Goal: Task Accomplishment & Management: Use online tool/utility

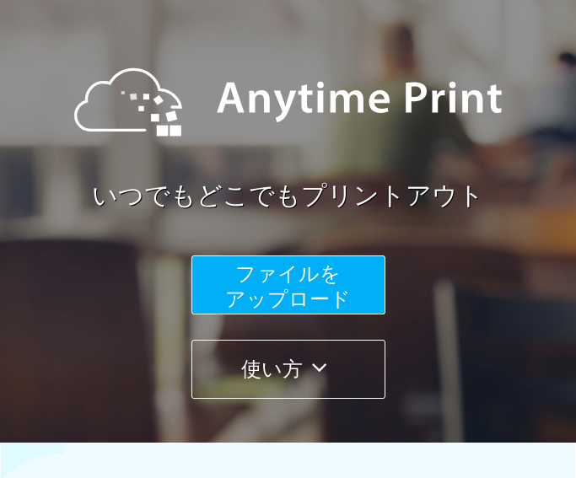
scroll to position [115, 0]
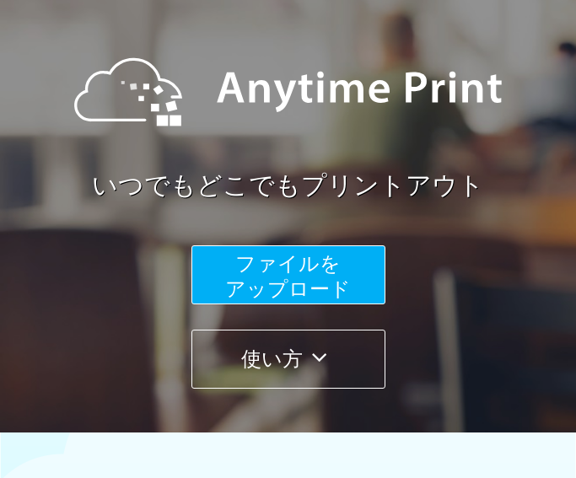
click at [260, 270] on span "ファイルを ​​アップロード" at bounding box center [288, 276] width 126 height 48
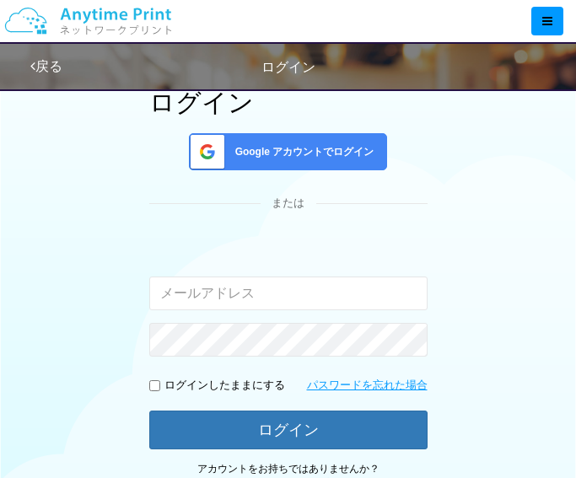
type input "[EMAIL_ADDRESS][DOMAIN_NAME]"
click at [274, 158] on span "Google アカウントでログイン" at bounding box center [301, 152] width 146 height 14
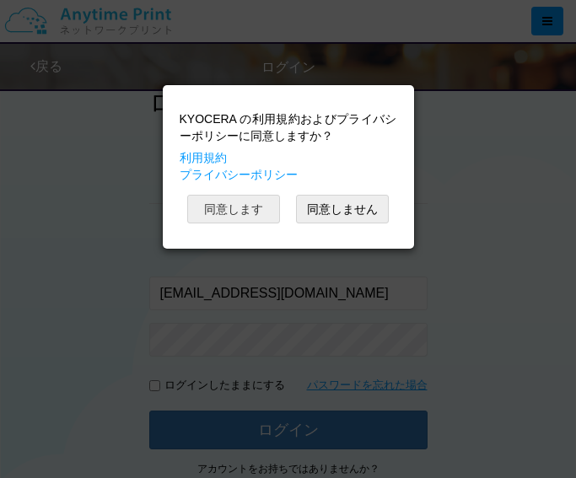
click at [208, 210] on button "同意します" at bounding box center [233, 209] width 93 height 29
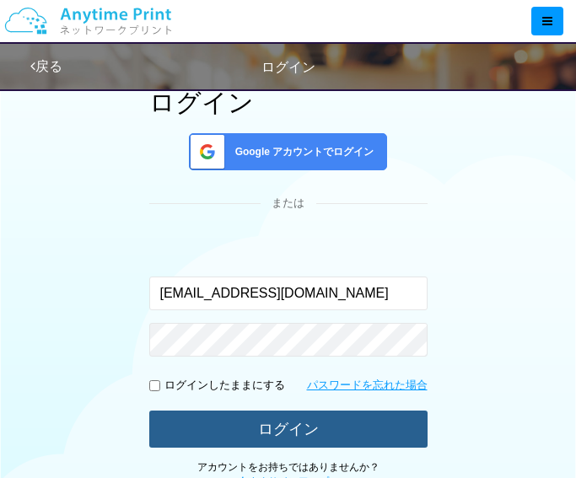
click at [273, 425] on button "ログイン" at bounding box center [288, 428] width 278 height 37
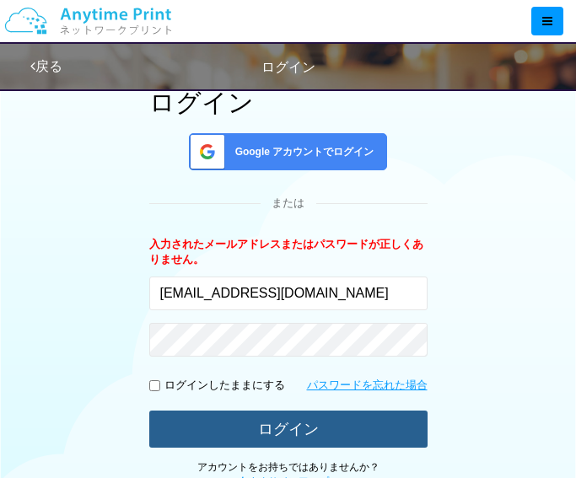
click at [268, 428] on button "ログイン" at bounding box center [288, 428] width 278 height 37
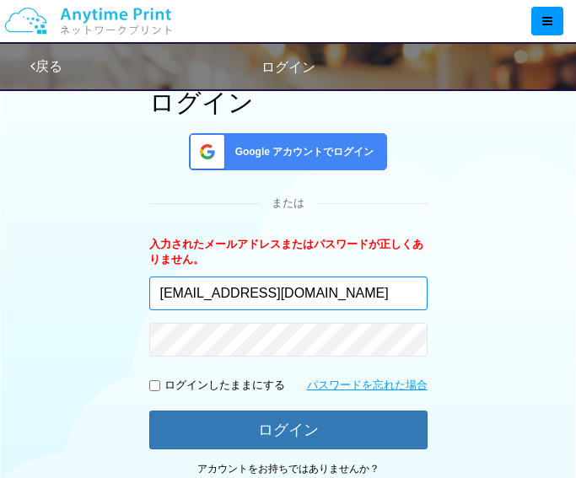
click at [340, 287] on input "[EMAIL_ADDRESS][DOMAIN_NAME]" at bounding box center [288, 293] width 278 height 34
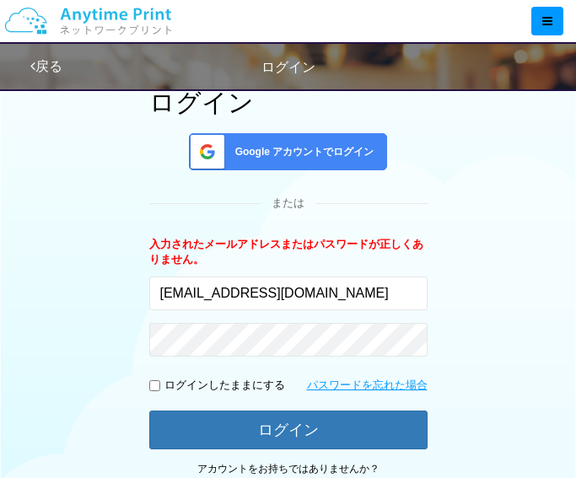
click at [106, 296] on div "ログイン Google アカウントでログイン または 入力されたメールアドレスまたはパスワードが正しくありません。 [EMAIL_ADDRESS][DOMAI…" at bounding box center [288, 373] width 518 height 684
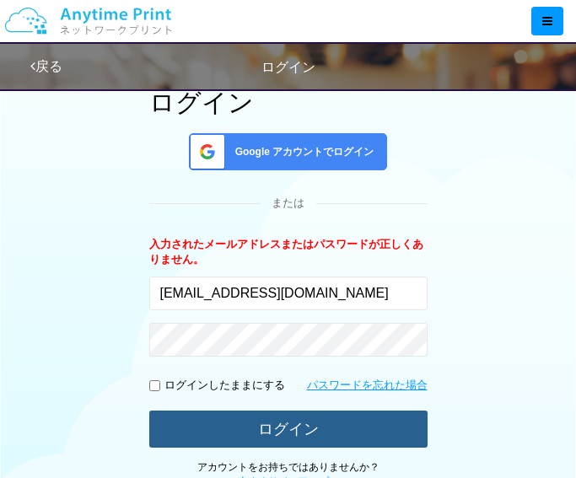
click at [217, 425] on button "ログイン" at bounding box center [288, 428] width 278 height 37
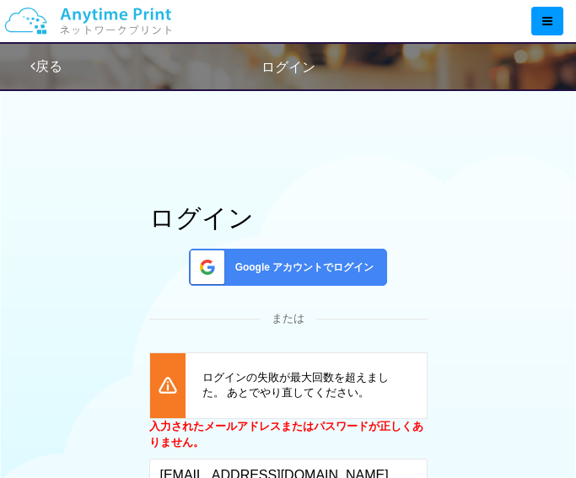
click at [58, 63] on link "戻る" at bounding box center [46, 66] width 32 height 14
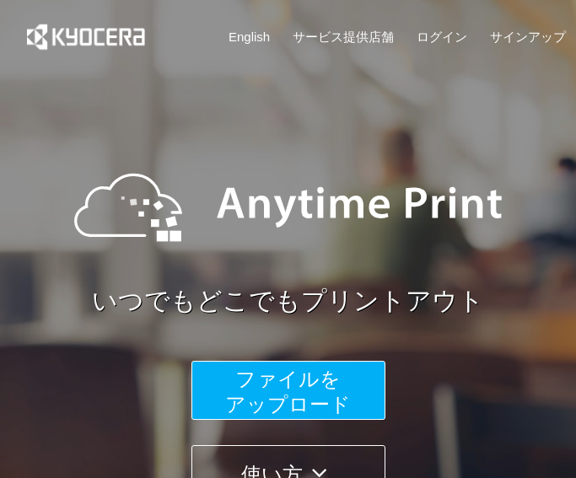
scroll to position [115, 0]
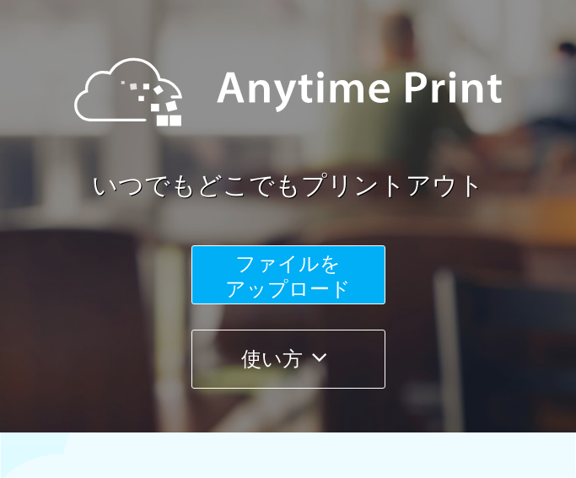
click at [284, 275] on span "ファイルを ​​アップロード" at bounding box center [288, 276] width 126 height 48
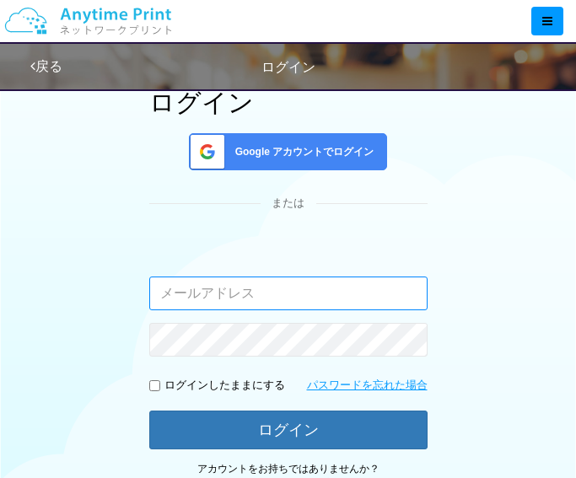
type input "[EMAIL_ADDRESS][DOMAIN_NAME]"
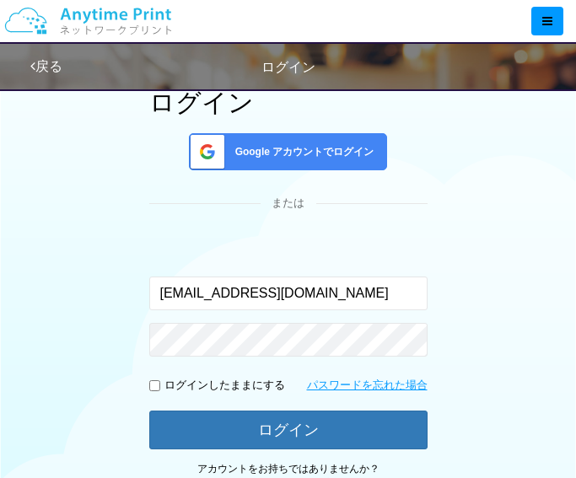
click at [288, 147] on span "Google アカウントでログイン" at bounding box center [301, 152] width 146 height 14
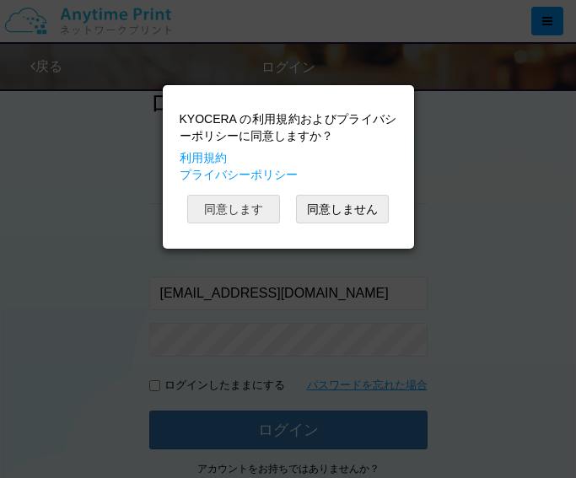
click at [237, 213] on button "同意します" at bounding box center [233, 209] width 93 height 29
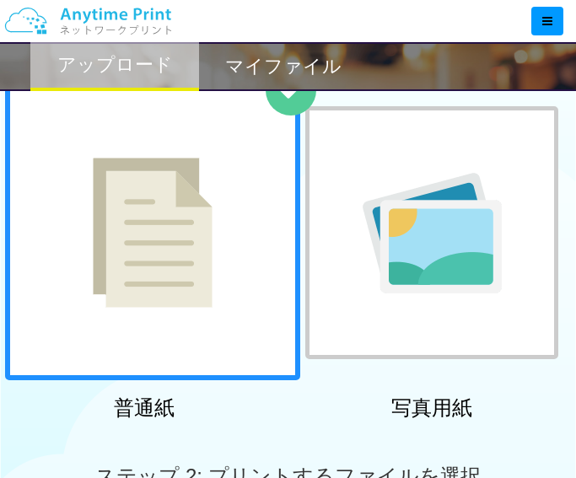
click at [146, 266] on img at bounding box center [153, 233] width 120 height 150
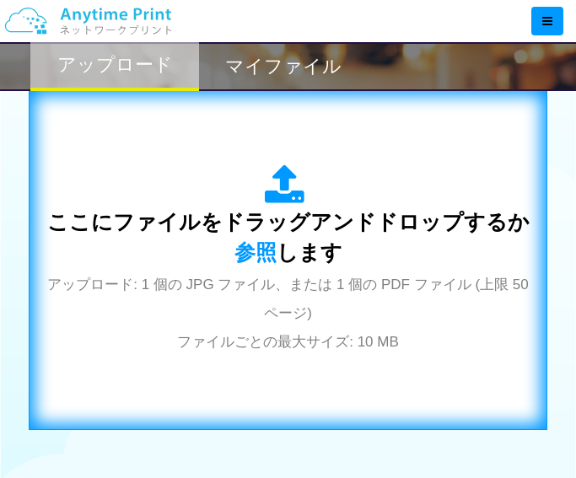
scroll to position [548, 0]
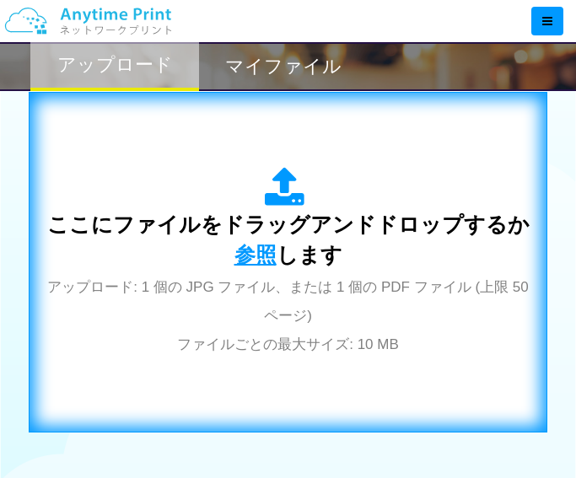
click at [262, 256] on span "参照" at bounding box center [255, 255] width 42 height 24
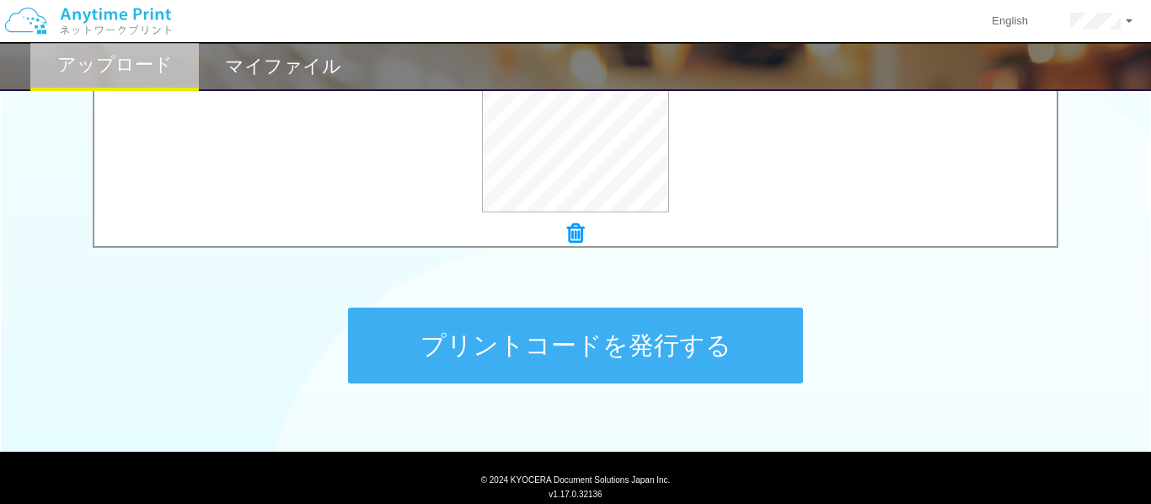
scroll to position [730, 0]
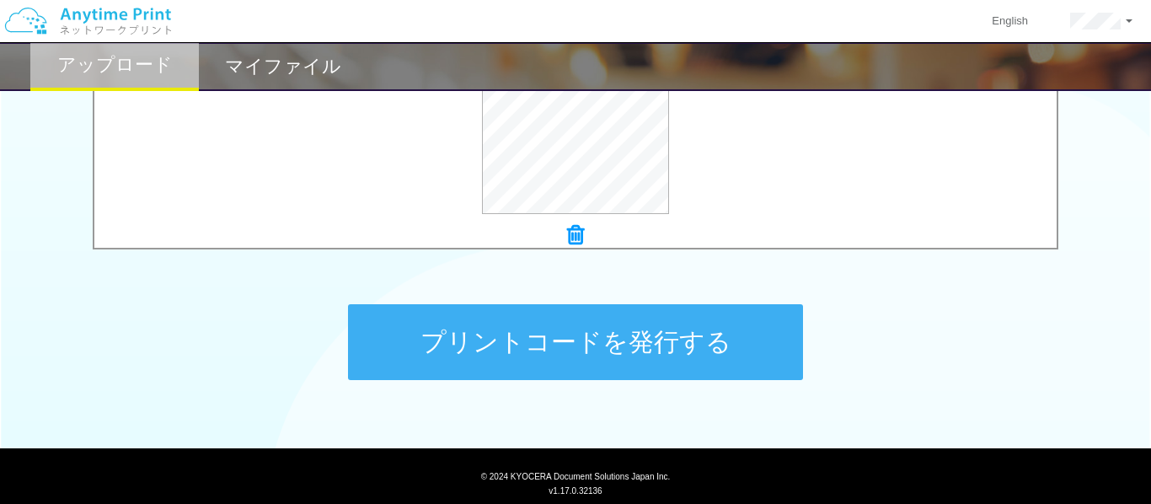
click at [505, 335] on button "プリントコードを発行する" at bounding box center [575, 342] width 455 height 76
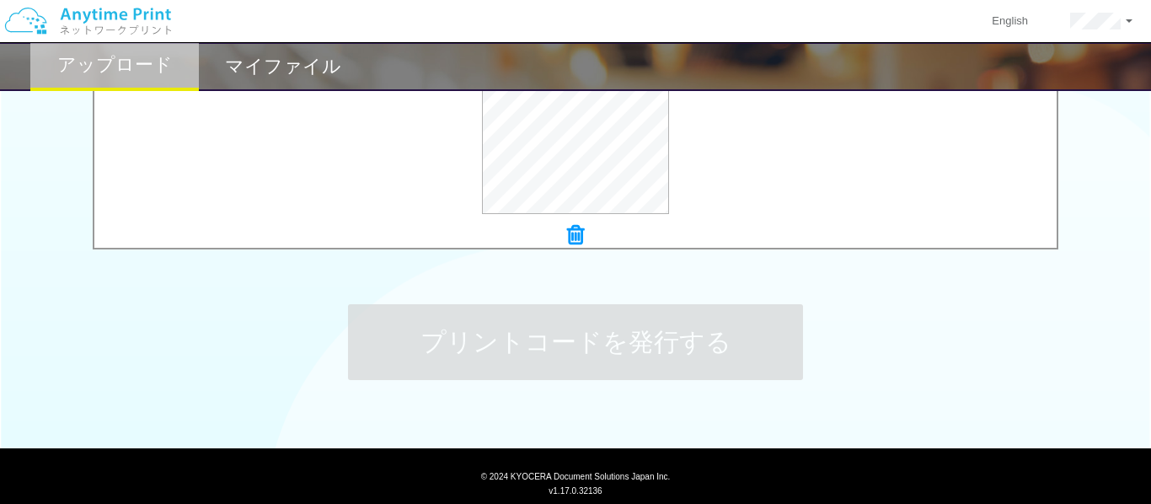
scroll to position [0, 0]
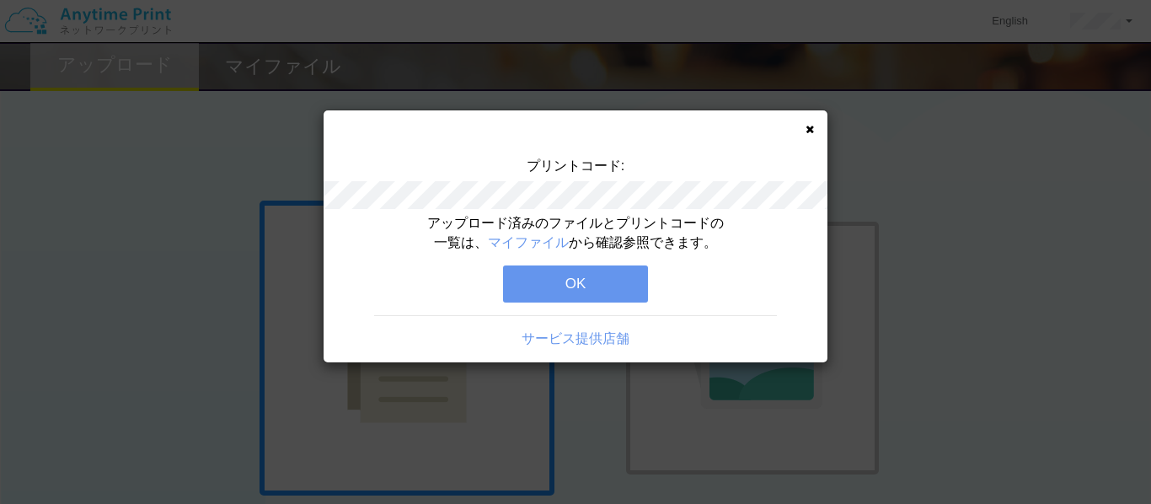
click at [573, 280] on button "OK" at bounding box center [575, 283] width 145 height 37
